Goal: Find contact information: Find contact information

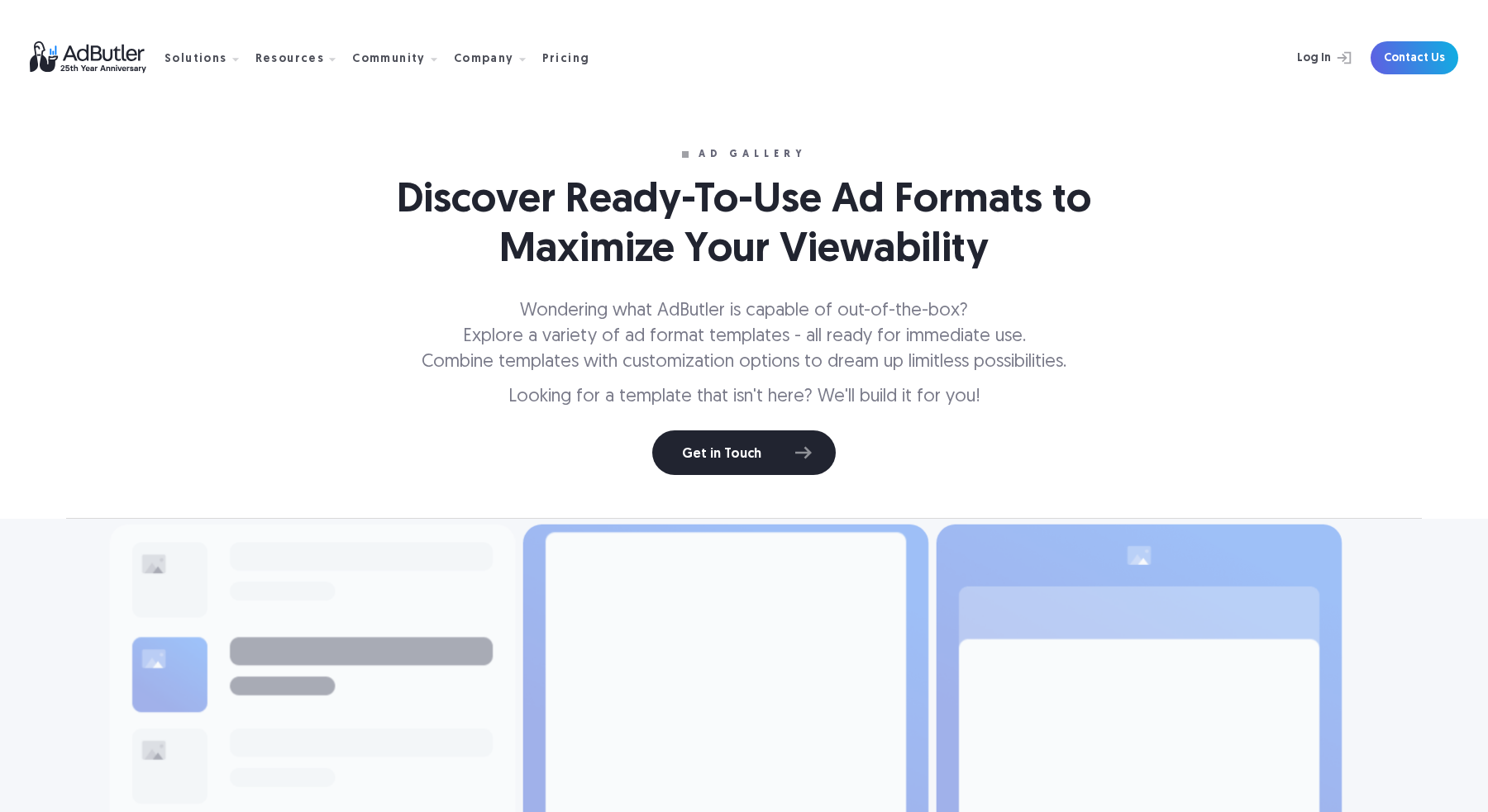
click at [278, 257] on div "ad gallery Discover Ready-To-Use Ad Formats to Maximize Your Viewability Wonder…" at bounding box center [744, 259] width 1355 height 518
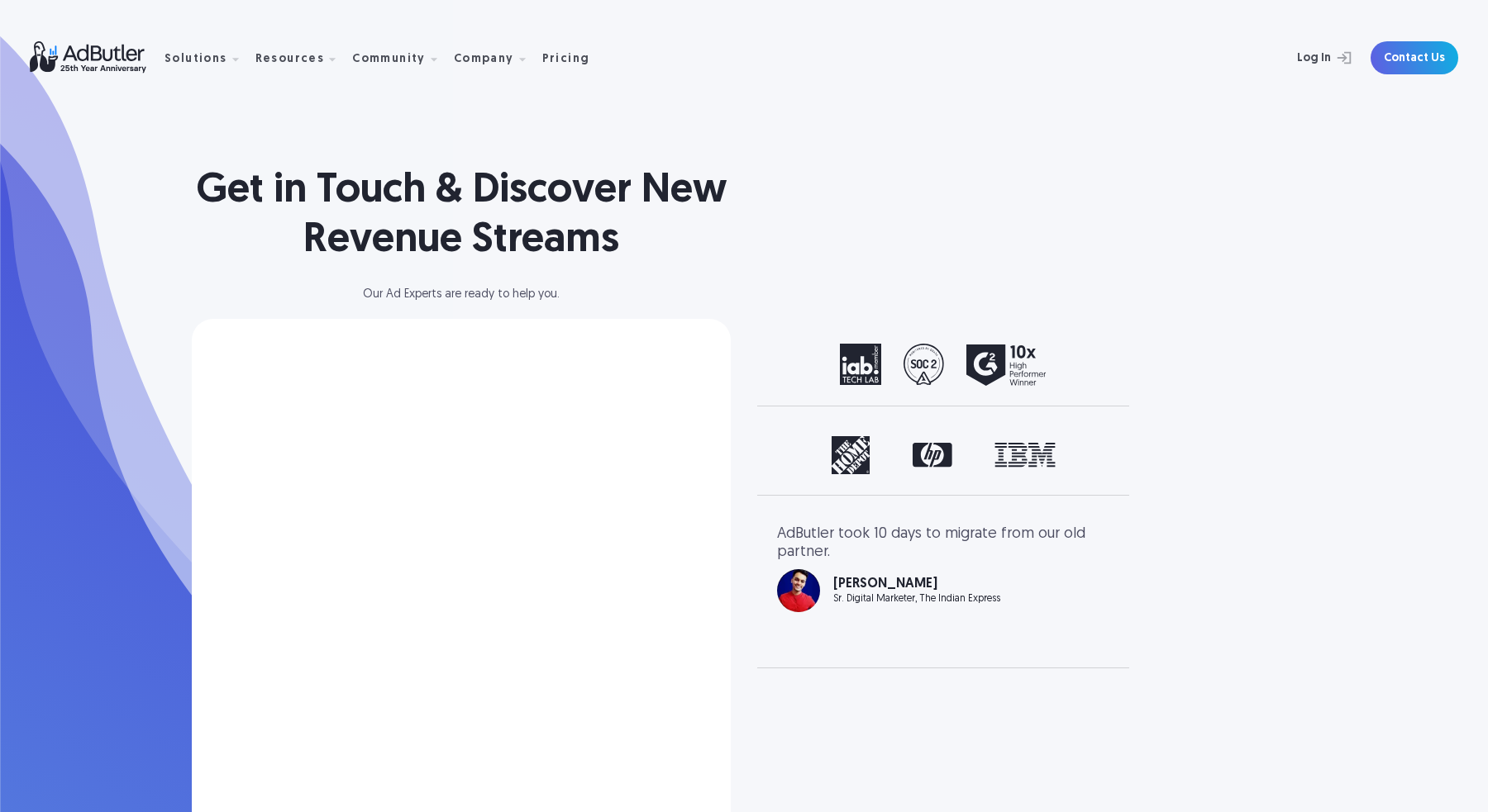
select select "North America"
select select "[GEOGRAPHIC_DATA]"
